Goal: Task Accomplishment & Management: Complete application form

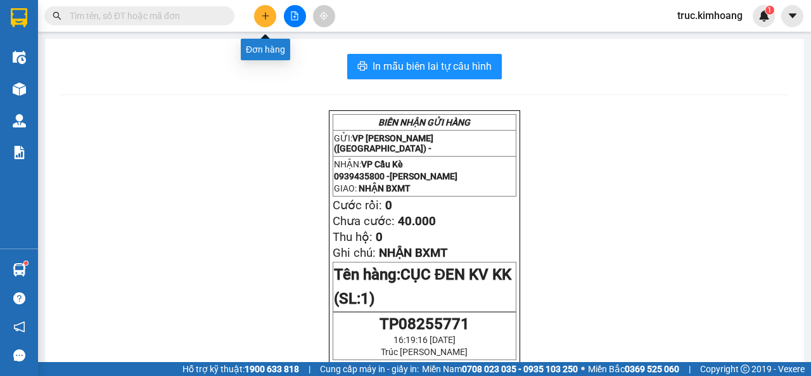
click at [272, 15] on button at bounding box center [265, 16] width 22 height 22
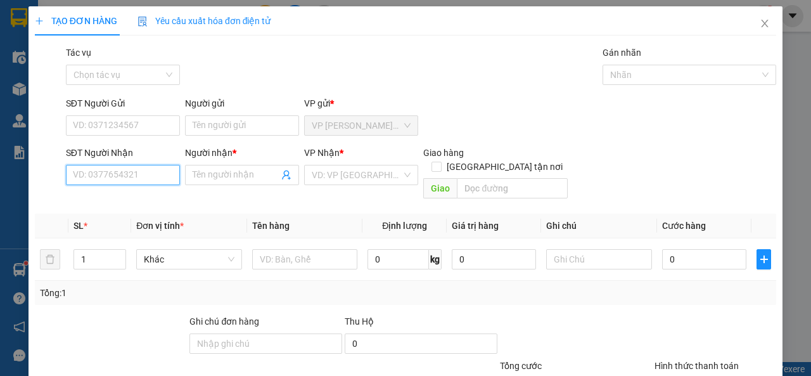
click at [145, 172] on input "SĐT Người Nhận" at bounding box center [123, 175] width 114 height 20
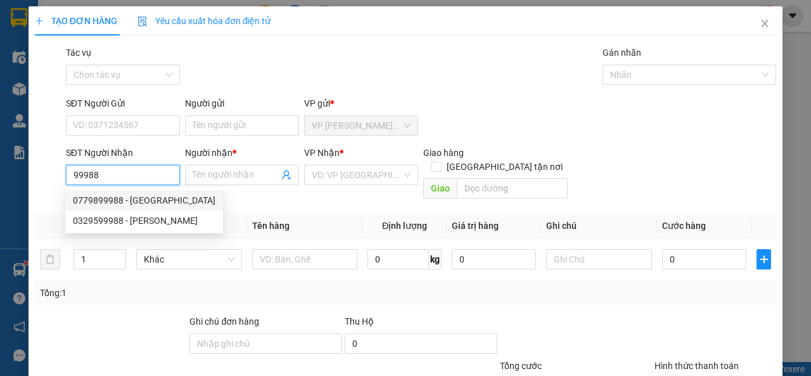
click at [161, 201] on div "0779899988 - [GEOGRAPHIC_DATA]" at bounding box center [144, 200] width 143 height 14
type input "0779899988"
type input "HUY"
type input "40.000"
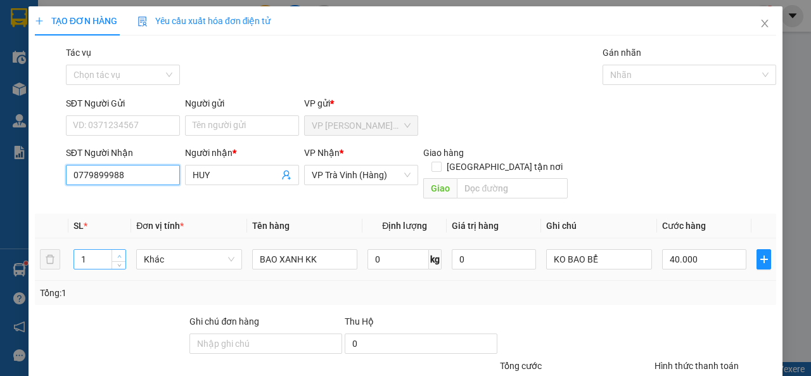
type input "0779899988"
type input "2"
click at [122, 250] on span "Increase Value" at bounding box center [119, 255] width 14 height 11
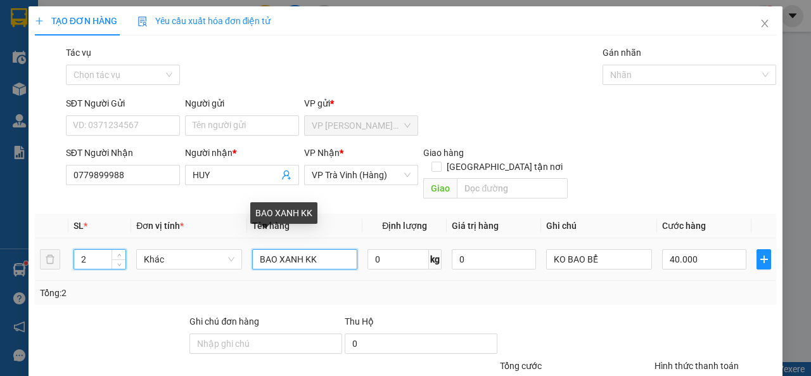
click at [298, 249] on input "BAO XANH KK" at bounding box center [305, 259] width 106 height 20
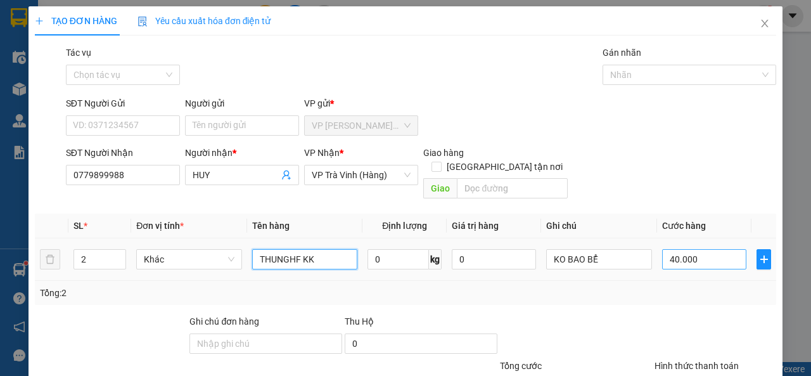
type input "THUNGHF KK"
click at [695, 250] on input "40.000" at bounding box center [704, 259] width 84 height 20
type input "7"
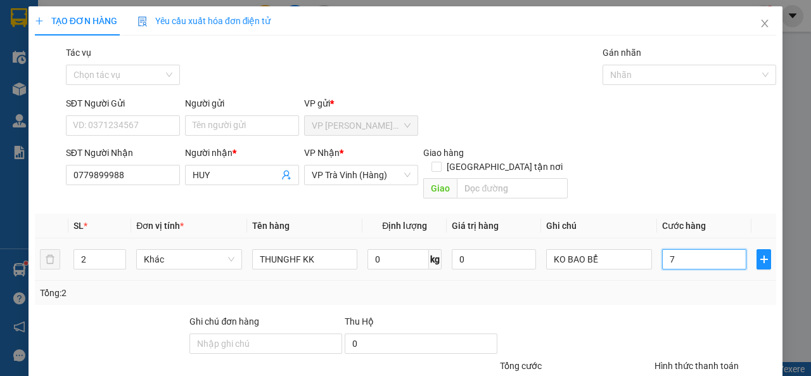
type input "70"
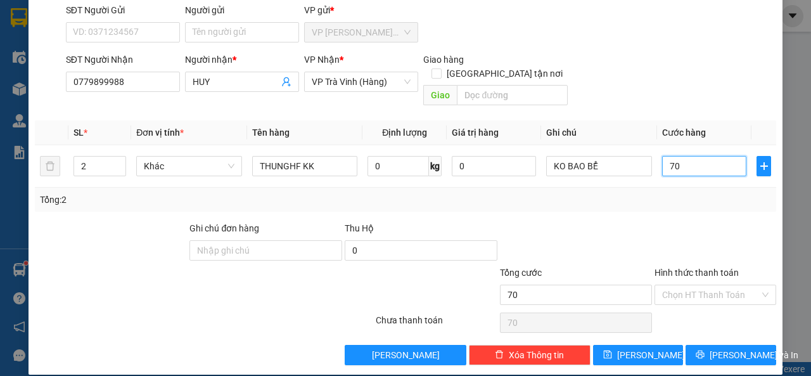
type input "70"
click at [724, 348] on span "[PERSON_NAME] và In" at bounding box center [754, 355] width 89 height 14
type input "70.000"
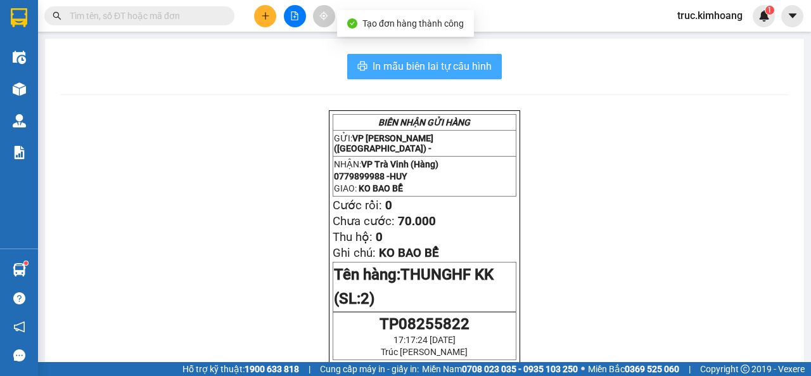
click at [473, 62] on span "In mẫu biên lai tự cấu hình" at bounding box center [432, 66] width 119 height 16
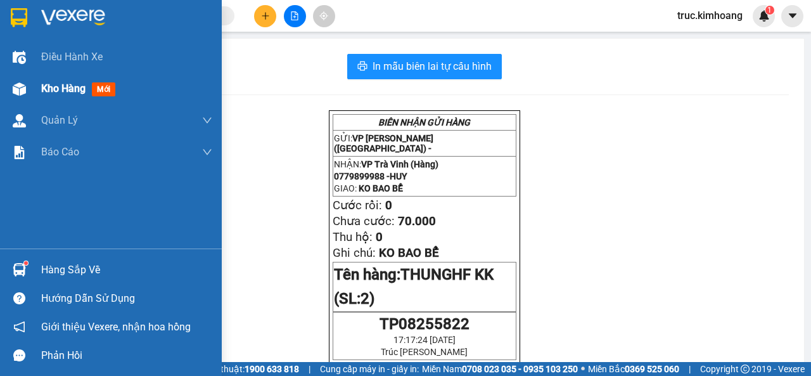
click at [15, 79] on div at bounding box center [19, 89] width 22 height 22
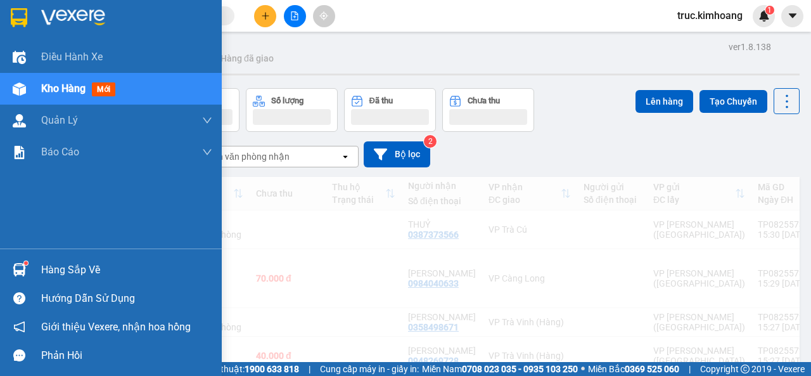
click at [73, 79] on div "Kho hàng mới" at bounding box center [126, 89] width 171 height 32
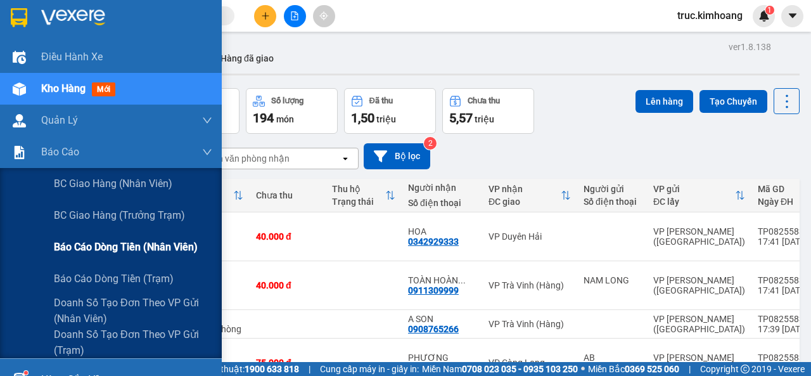
click at [105, 250] on span "Báo cáo dòng tiền (nhân viên)" at bounding box center [126, 247] width 144 height 16
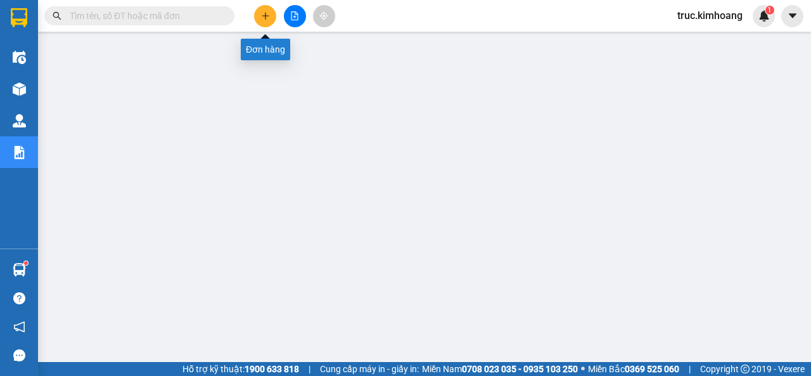
click at [269, 17] on icon "plus" at bounding box center [265, 15] width 9 height 9
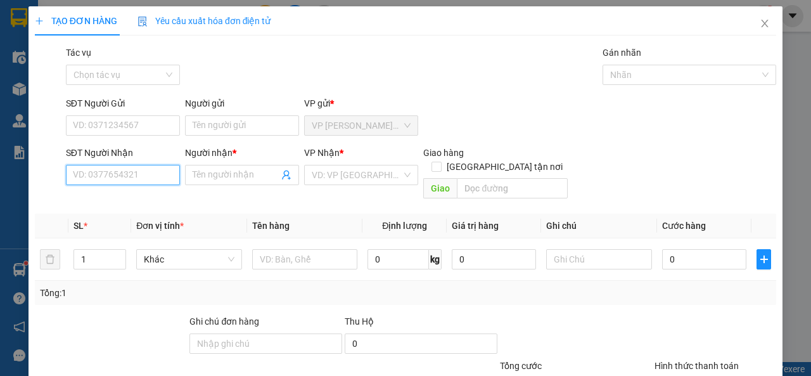
click at [153, 177] on input "SĐT Người Nhận" at bounding box center [123, 175] width 114 height 20
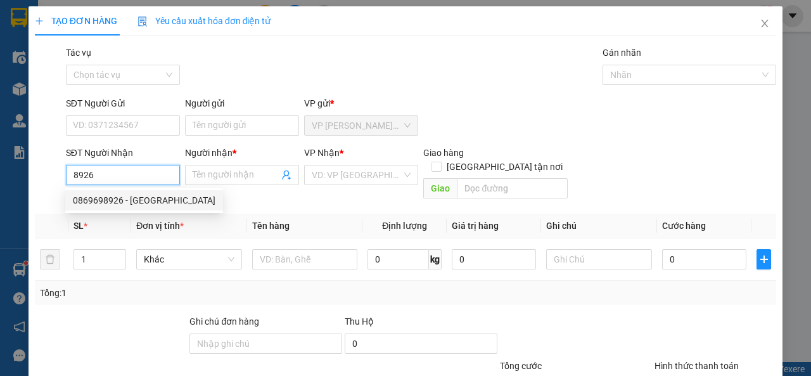
click at [157, 191] on div "0869698926 - [GEOGRAPHIC_DATA]" at bounding box center [144, 200] width 158 height 20
type input "0869698926"
type input "[GEOGRAPHIC_DATA]"
type input "40.000"
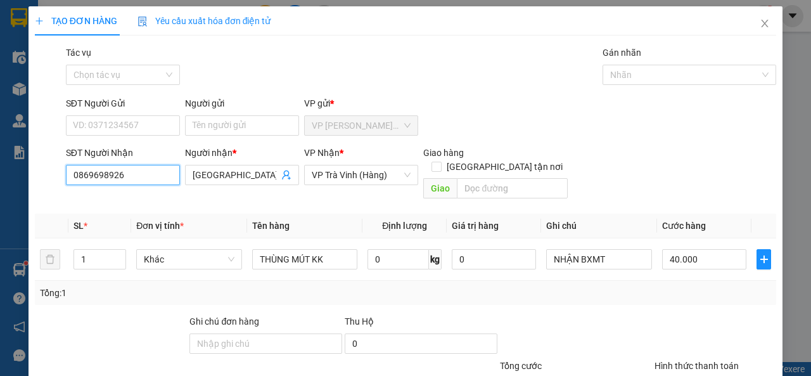
scroll to position [93, 0]
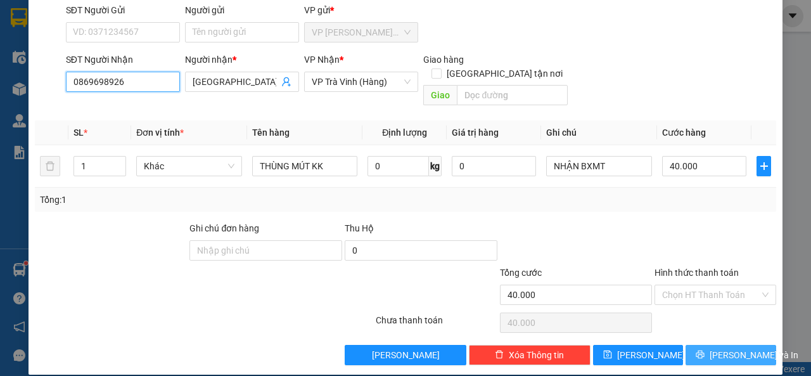
type input "0869698926"
click at [704, 350] on icon "printer" at bounding box center [700, 354] width 8 height 8
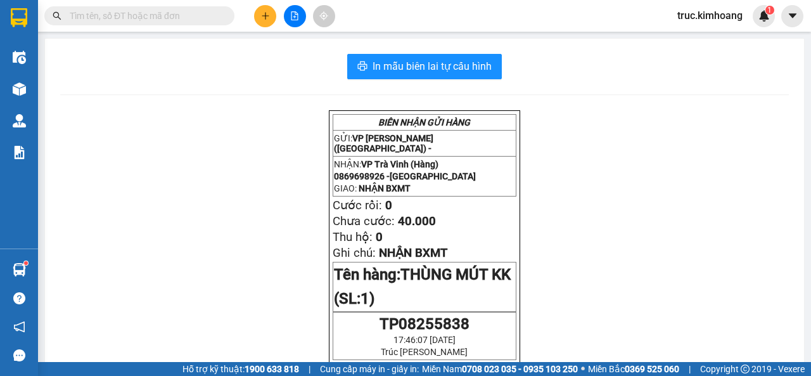
click at [264, 17] on icon "plus" at bounding box center [265, 15] width 9 height 9
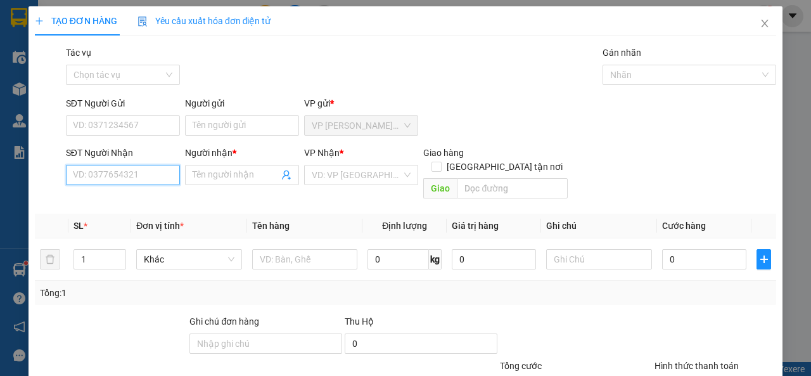
click at [136, 177] on input "SĐT Người Nhận" at bounding box center [123, 175] width 114 height 20
click at [155, 198] on div "0965550169 - A ĐỊNH" at bounding box center [122, 200] width 98 height 14
type input "0965550169"
type input "A ĐỊNH"
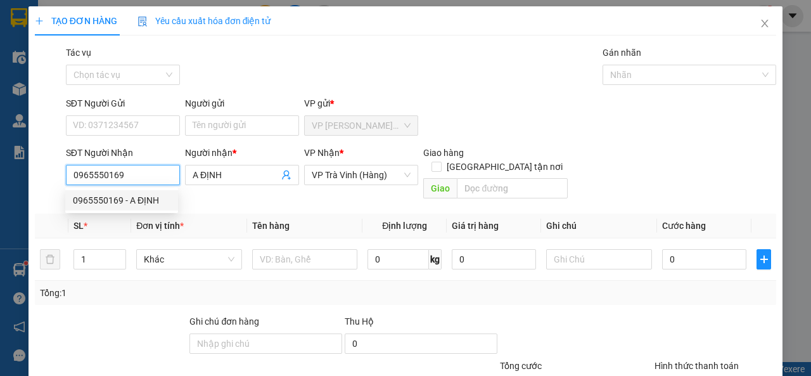
type input "25.000"
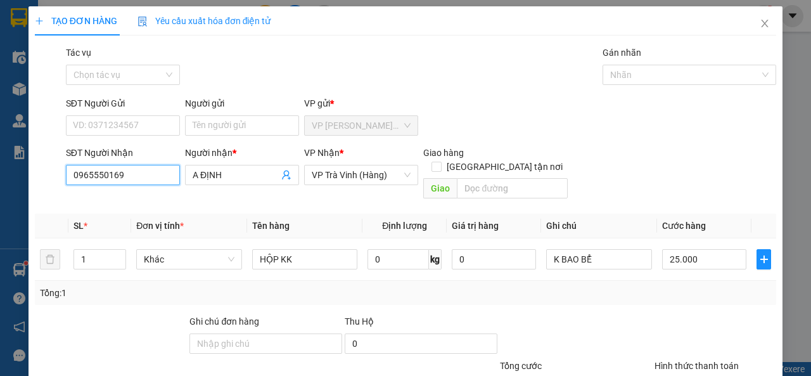
scroll to position [93, 0]
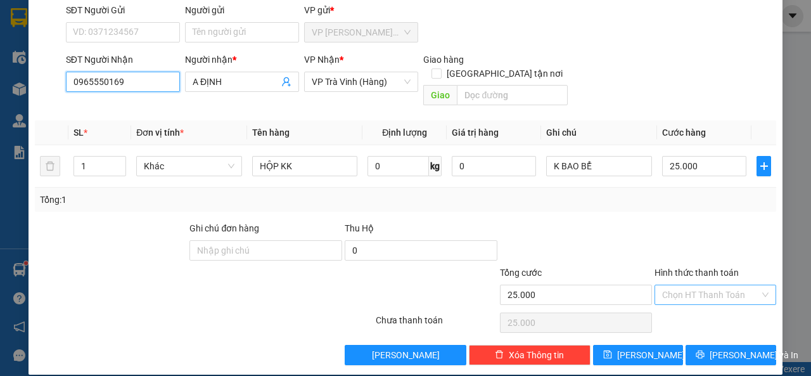
type input "0965550169"
click at [715, 285] on input "Hình thức thanh toán" at bounding box center [711, 294] width 98 height 19
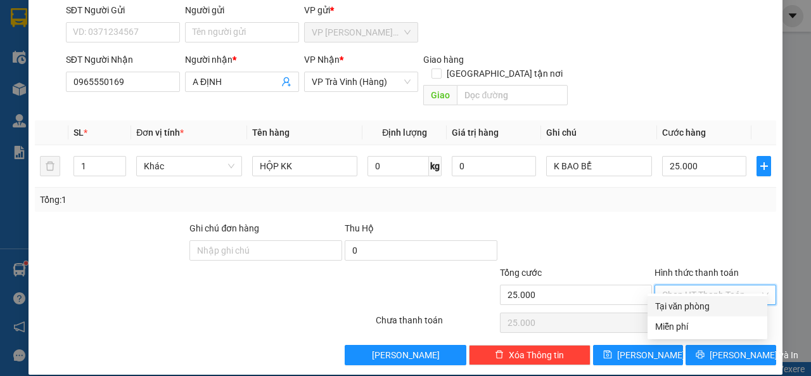
click at [707, 305] on div "Tại văn phòng" at bounding box center [707, 306] width 105 height 14
type input "0"
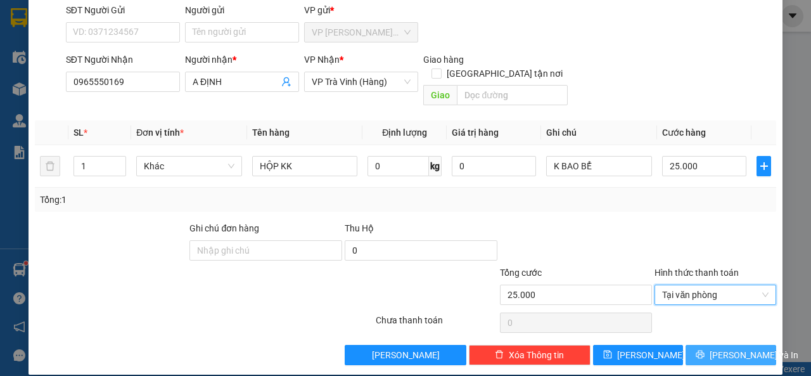
click at [711, 345] on button "[PERSON_NAME] và In" at bounding box center [731, 355] width 91 height 20
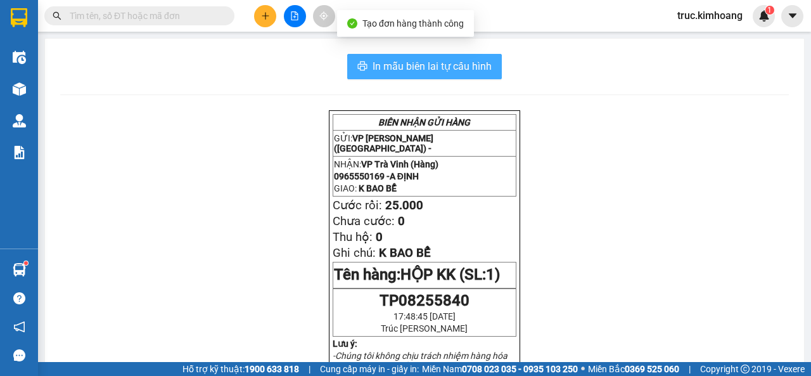
click at [433, 65] on span "In mẫu biên lai tự cấu hình" at bounding box center [432, 66] width 119 height 16
